Goal: Browse casually

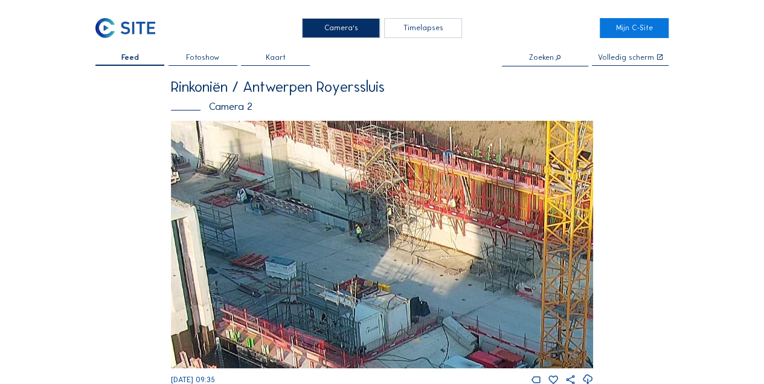
drag, startPoint x: 337, startPoint y: 168, endPoint x: 440, endPoint y: 313, distance: 178.1
click at [441, 316] on img at bounding box center [382, 245] width 423 height 248
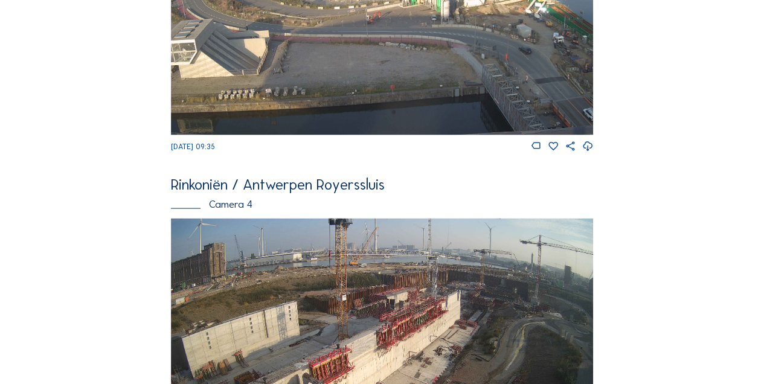
scroll to position [1291, 0]
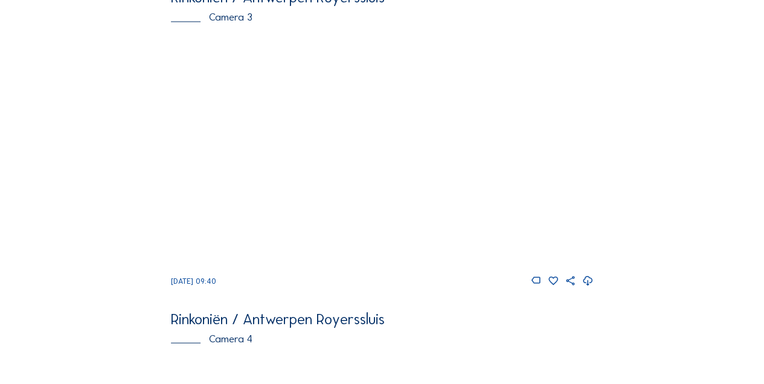
scroll to position [1028, 0]
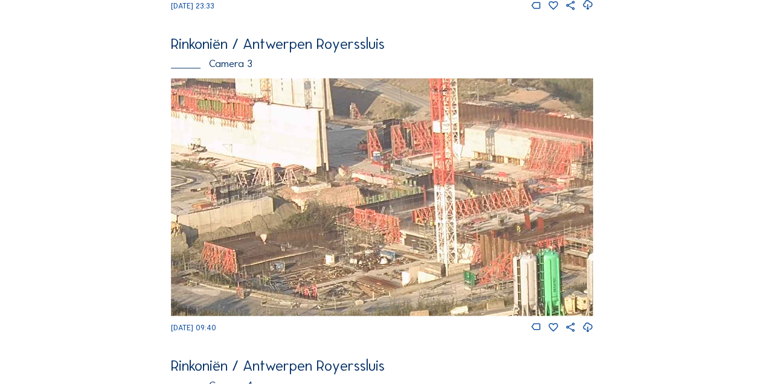
drag, startPoint x: 411, startPoint y: 171, endPoint x: 342, endPoint y: 215, distance: 81.4
click at [342, 215] on img at bounding box center [382, 196] width 423 height 237
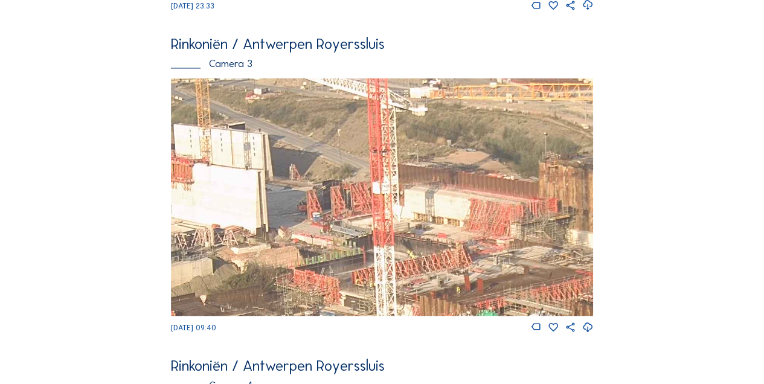
drag, startPoint x: 400, startPoint y: 205, endPoint x: 350, endPoint y: 252, distance: 68.7
click at [350, 252] on img at bounding box center [382, 196] width 423 height 237
